Goal: Transaction & Acquisition: Book appointment/travel/reservation

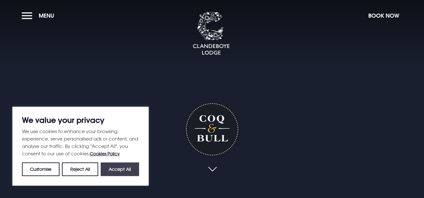
click at [113, 168] on button "Accept All" at bounding box center [120, 170] width 38 height 14
checkbox input "true"
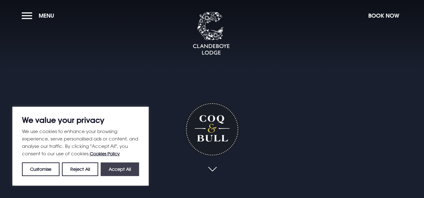
checkbox input "true"
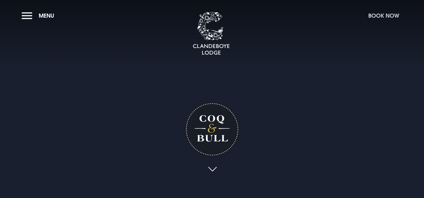
click at [380, 15] on button "Book Now" at bounding box center [383, 15] width 37 height 13
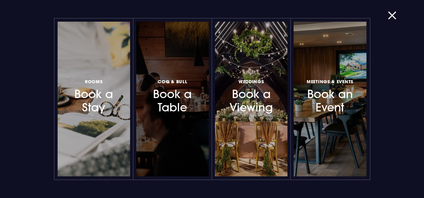
click at [184, 96] on h3 "Coq & Bull Book a Table" at bounding box center [172, 95] width 49 height 37
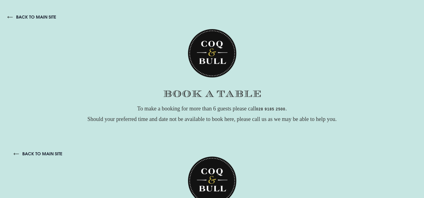
scroll to position [62, 0]
